Goal: Information Seeking & Learning: Understand process/instructions

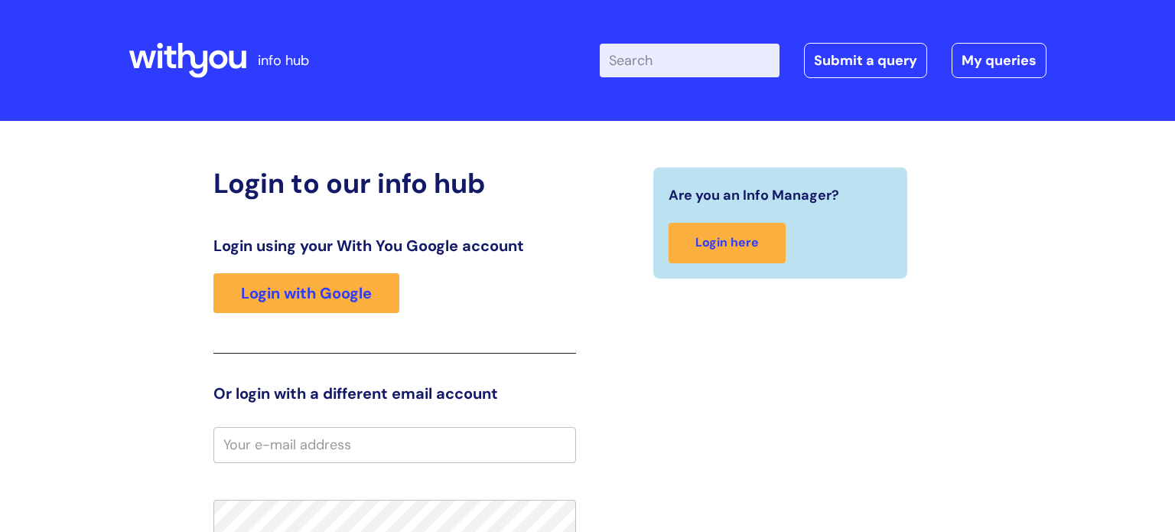
click at [639, 62] on input "Enter your search term here..." at bounding box center [690, 61] width 180 height 34
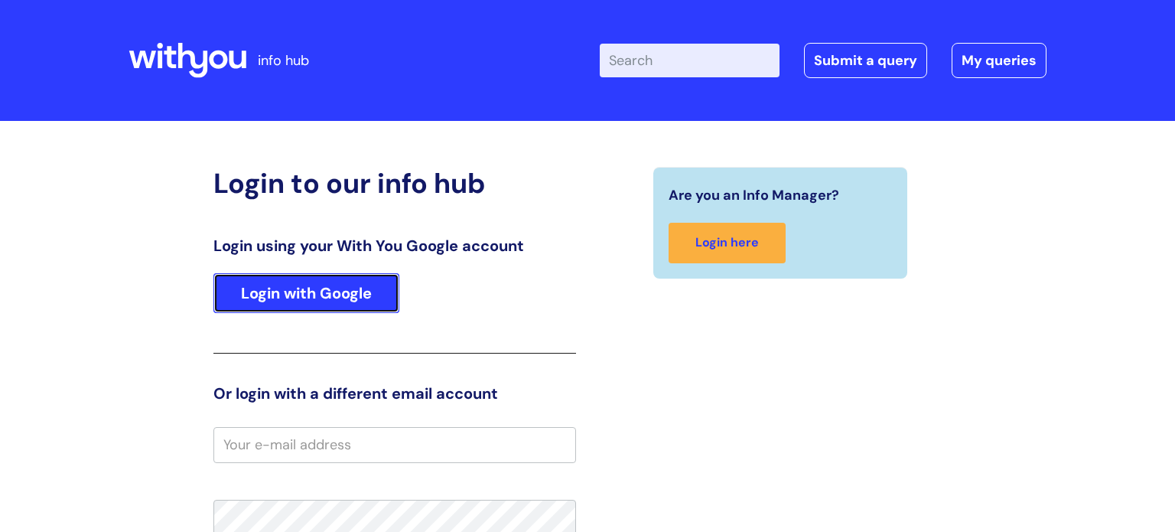
click at [334, 300] on link "Login with Google" at bounding box center [307, 293] width 186 height 40
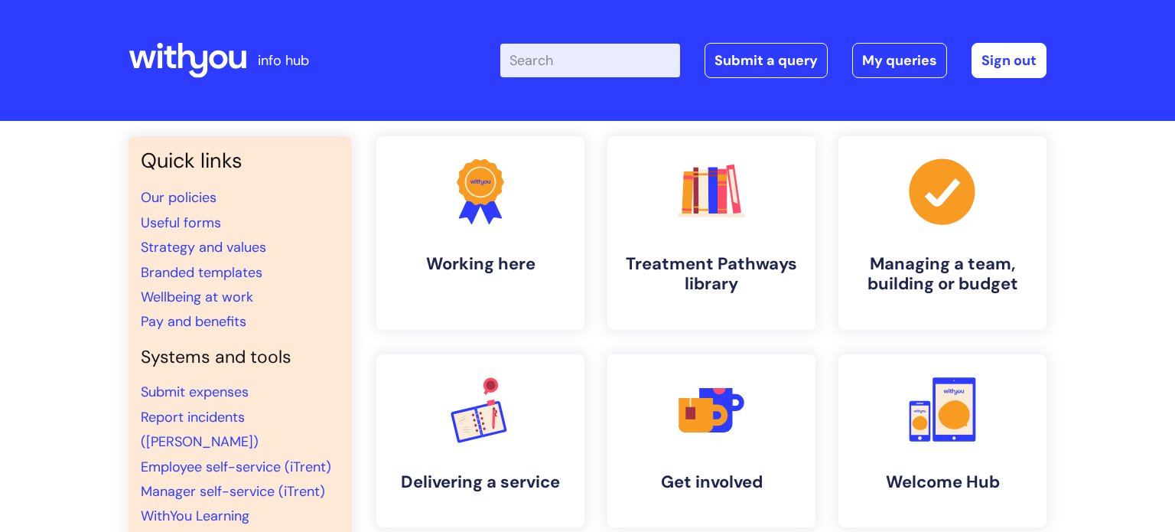
click at [610, 57] on input "Enter your search term here..." at bounding box center [590, 61] width 180 height 34
type input "my jou"
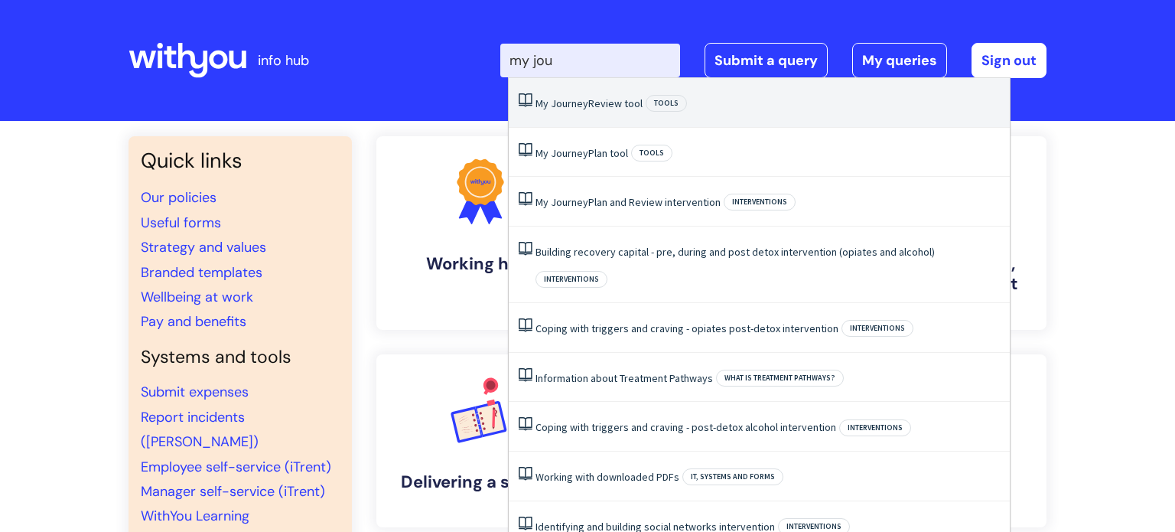
click at [623, 100] on link "My Journey Review tool" at bounding box center [589, 103] width 107 height 14
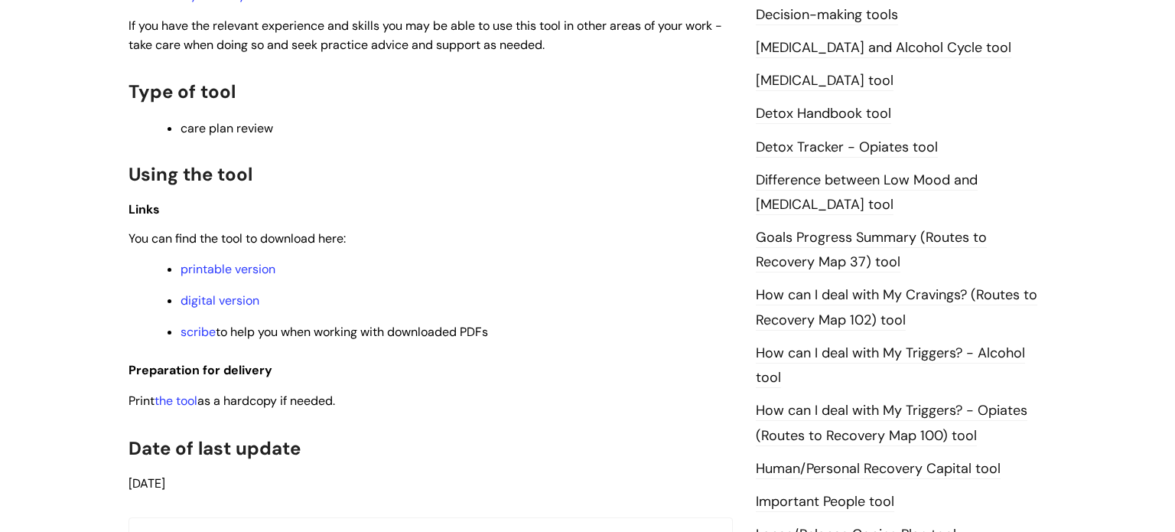
scroll to position [885, 0]
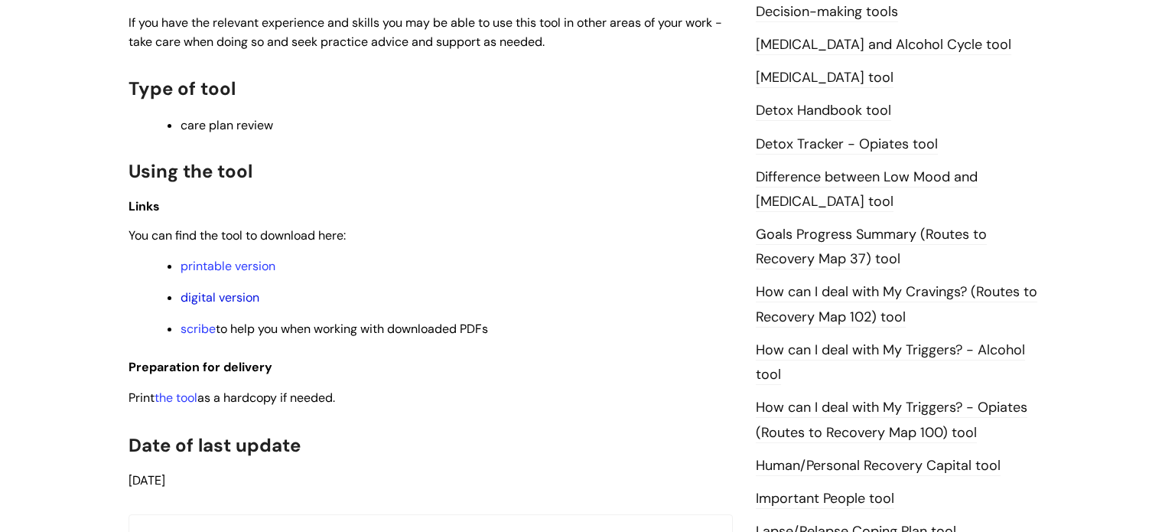
click at [221, 303] on link "digital version" at bounding box center [220, 297] width 79 height 16
